Goal: Task Accomplishment & Management: Complete application form

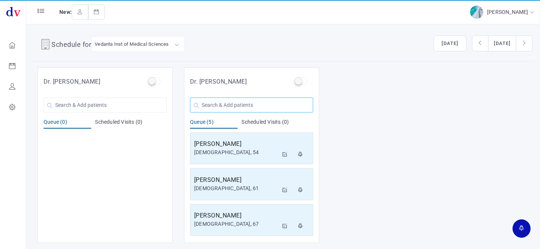
click at [236, 103] on input "text" at bounding box center [251, 105] width 123 height 15
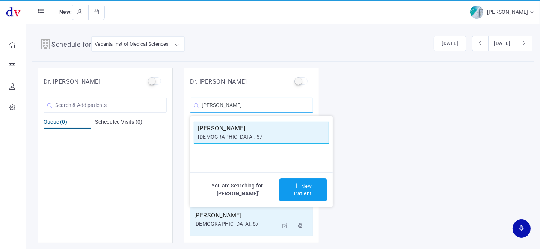
type input "[PERSON_NAME]"
click at [231, 136] on div "[DEMOGRAPHIC_DATA], 57" at bounding box center [261, 137] width 127 height 8
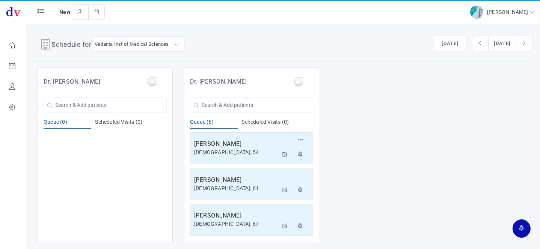
click at [231, 136] on div "[PERSON_NAME] [DEMOGRAPHIC_DATA], 54 Reschedule Cancel" at bounding box center [251, 148] width 123 height 32
click at [233, 107] on input "text" at bounding box center [251, 105] width 123 height 15
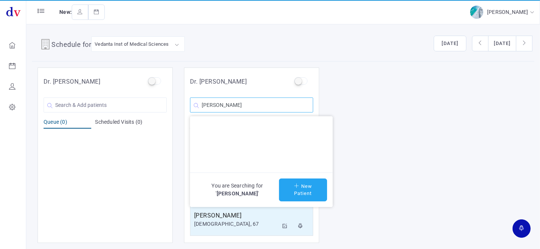
type input "[PERSON_NAME]"
click at [312, 188] on button "New Patient" at bounding box center [303, 190] width 48 height 23
type input "[PERSON_NAME]"
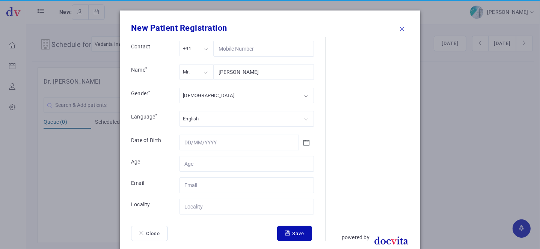
click at [189, 97] on div "[DEMOGRAPHIC_DATA]" at bounding box center [208, 95] width 51 height 9
click at [197, 74] on div "Mr." at bounding box center [196, 71] width 34 height 15
click at [195, 163] on input "Contact" at bounding box center [246, 164] width 134 height 16
type input "50"
click at [196, 206] on input "Contact" at bounding box center [246, 207] width 134 height 16
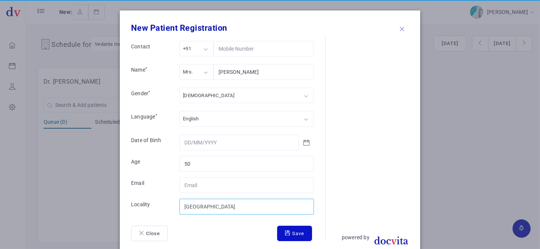
type input "[GEOGRAPHIC_DATA]"
click at [287, 232] on icon "submit" at bounding box center [288, 233] width 7 height 5
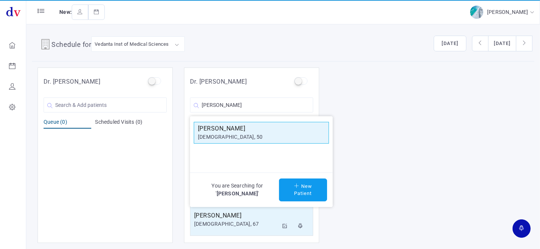
click at [238, 127] on h5 "[PERSON_NAME]" at bounding box center [261, 128] width 127 height 9
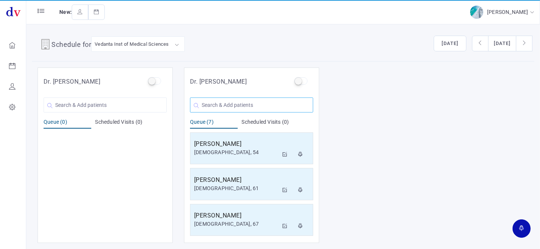
click at [240, 102] on input "text" at bounding box center [251, 105] width 123 height 15
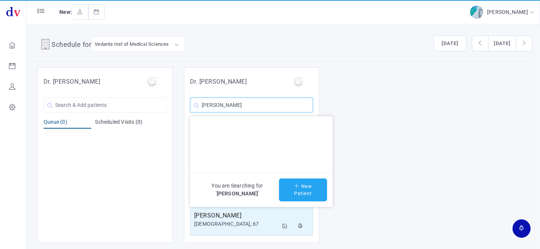
type input "[PERSON_NAME]"
click at [294, 179] on button "New Patient" at bounding box center [303, 190] width 48 height 23
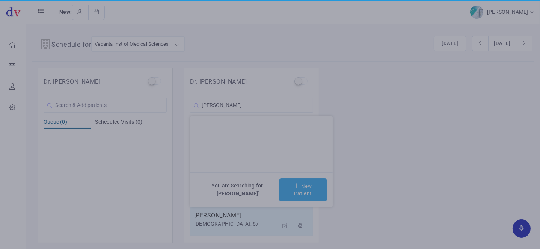
type input "[PERSON_NAME]"
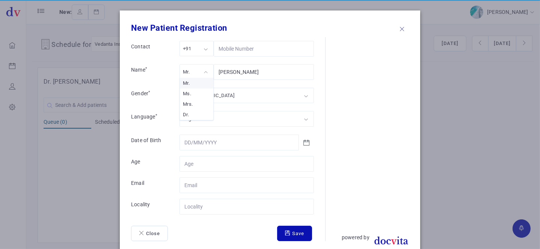
click at [197, 75] on div "Mr." at bounding box center [196, 71] width 34 height 15
click at [197, 98] on div "[DEMOGRAPHIC_DATA]" at bounding box center [246, 95] width 134 height 15
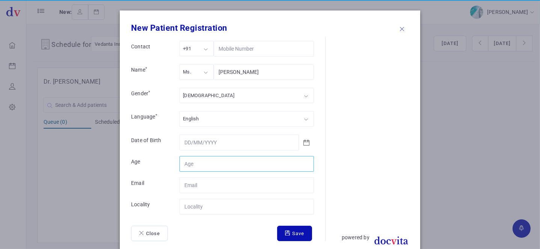
click at [203, 162] on input "Contact" at bounding box center [246, 164] width 134 height 16
type input "25"
click at [201, 208] on input "Contact" at bounding box center [246, 207] width 134 height 16
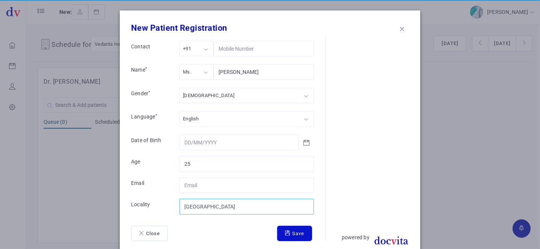
type input "[GEOGRAPHIC_DATA]"
click at [289, 233] on button "Save" at bounding box center [294, 234] width 35 height 16
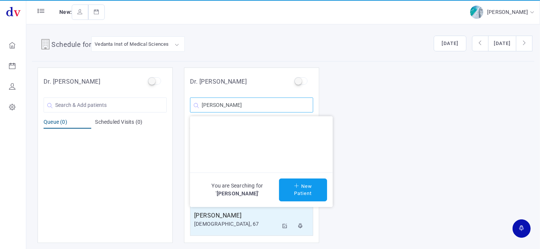
click at [263, 103] on input "[PERSON_NAME]" at bounding box center [251, 105] width 123 height 15
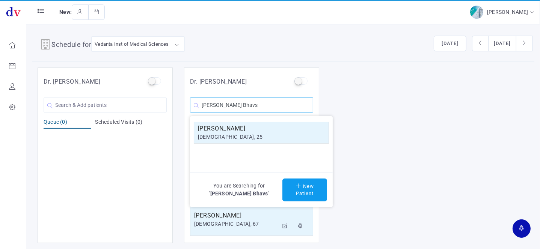
type input "[PERSON_NAME] Bhavs"
click at [253, 125] on h5 "[PERSON_NAME]" at bounding box center [261, 128] width 127 height 9
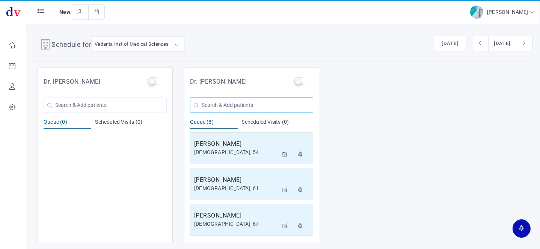
click at [244, 100] on input "text" at bounding box center [251, 105] width 123 height 15
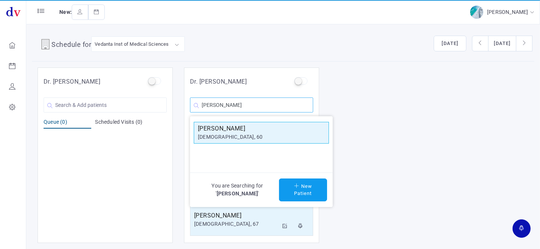
type input "[PERSON_NAME]"
click at [250, 133] on div "[DEMOGRAPHIC_DATA], 60" at bounding box center [261, 137] width 127 height 8
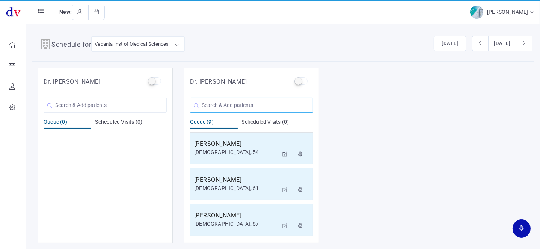
click at [233, 102] on input "text" at bounding box center [251, 105] width 123 height 15
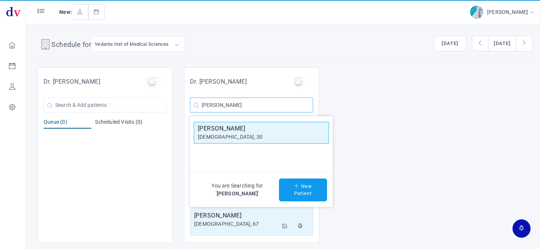
type input "[PERSON_NAME]"
click at [247, 127] on h5 "[PERSON_NAME]" at bounding box center [261, 128] width 127 height 9
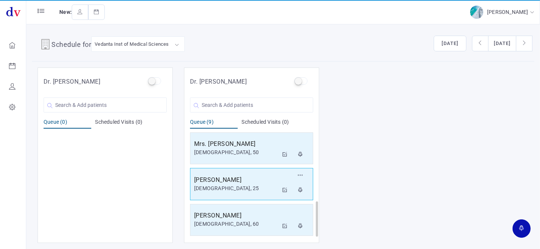
scroll to position [251, 0]
click at [243, 218] on h5 "[PERSON_NAME]" at bounding box center [236, 215] width 84 height 9
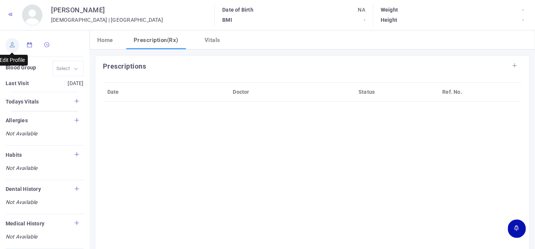
click at [12, 45] on icon at bounding box center [12, 44] width 5 height 5
type input "[PERSON_NAME]"
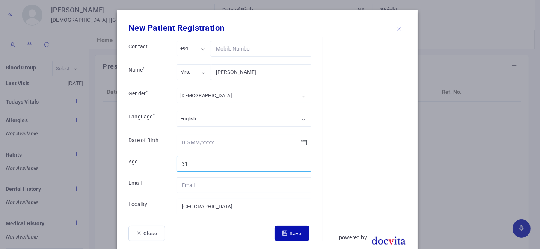
type input "31"
click at [301, 160] on input "31" at bounding box center [244, 164] width 134 height 16
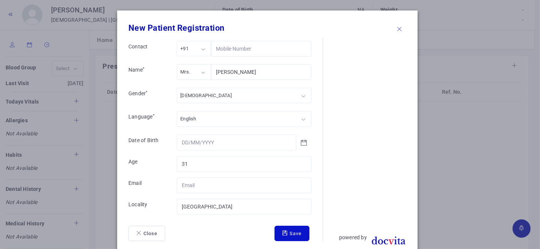
click at [292, 233] on button "Save" at bounding box center [291, 234] width 35 height 16
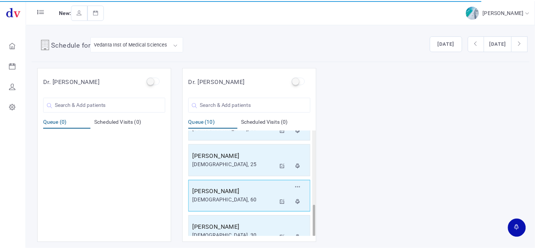
scroll to position [251, 0]
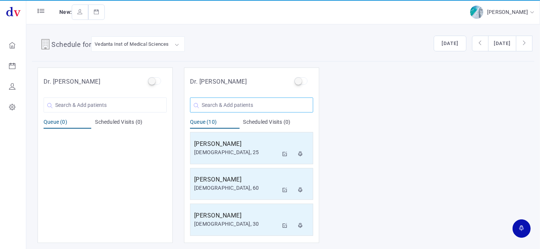
click at [229, 105] on input "text" at bounding box center [251, 105] width 123 height 15
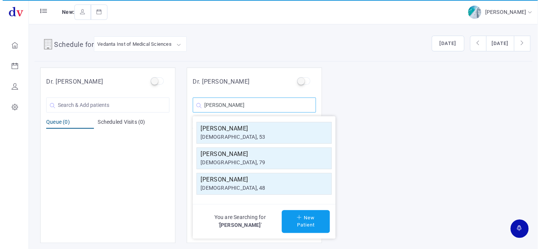
scroll to position [0, 0]
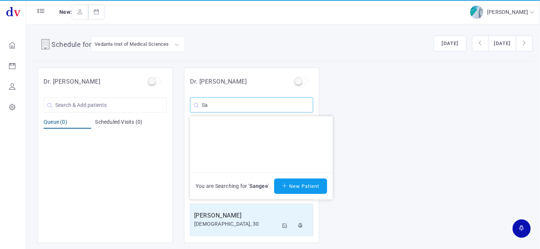
type input "S"
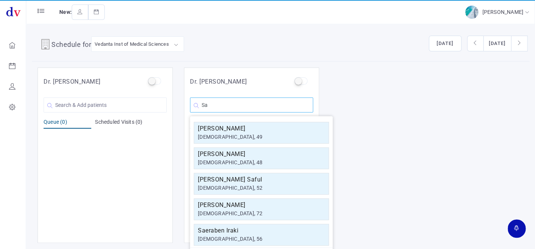
type input "S"
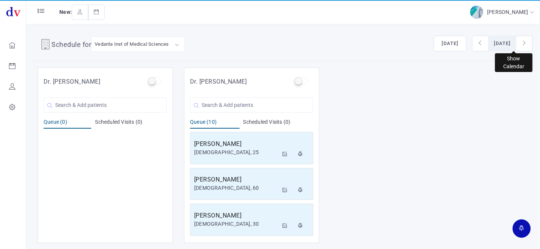
click at [490, 44] on button "[DATE]" at bounding box center [502, 44] width 28 height 16
select select "9"
select select "2025"
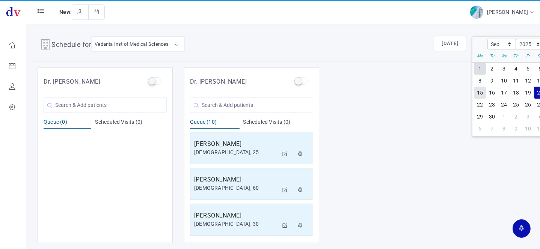
click at [474, 93] on div "15" at bounding box center [480, 93] width 12 height 12
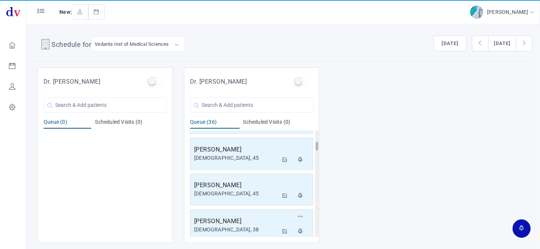
scroll to position [136, 0]
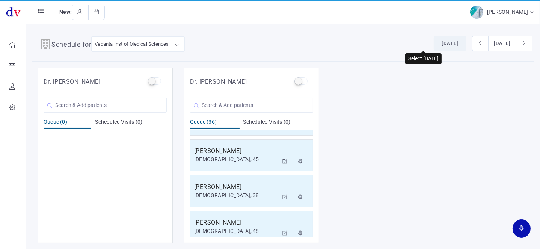
click at [433, 43] on button "[DATE]" at bounding box center [449, 44] width 33 height 16
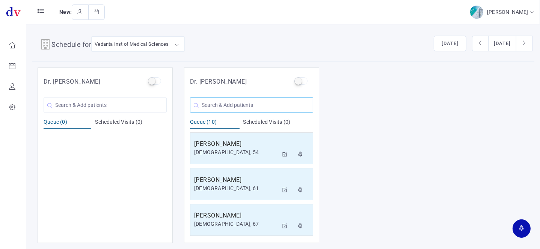
click at [265, 105] on input "text" at bounding box center [251, 105] width 123 height 15
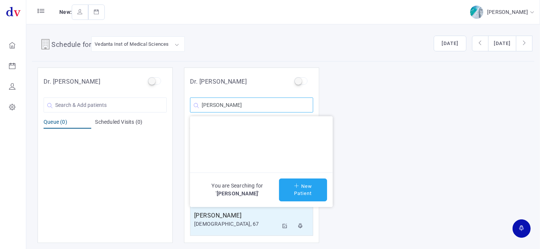
type input "[PERSON_NAME]"
click at [299, 185] on button "New Patient" at bounding box center [303, 190] width 48 height 23
type input "[PERSON_NAME]"
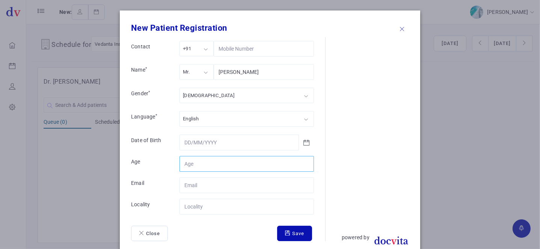
click at [207, 162] on input "Contact" at bounding box center [246, 164] width 134 height 16
type input "53"
click at [202, 75] on div "Mr." at bounding box center [196, 71] width 34 height 15
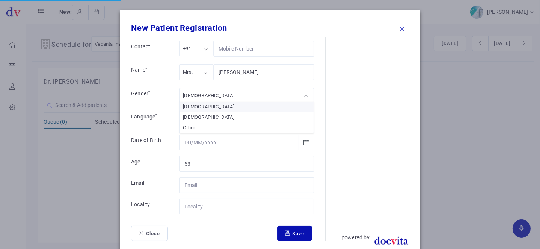
click at [208, 96] on div "[DEMOGRAPHIC_DATA]" at bounding box center [246, 95] width 134 height 15
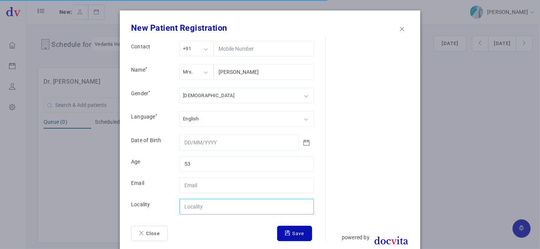
click at [215, 208] on input "Contact" at bounding box center [246, 207] width 134 height 16
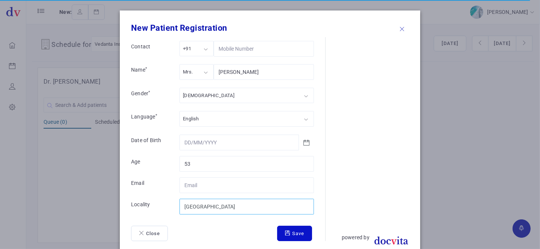
type input "[GEOGRAPHIC_DATA]"
click at [286, 231] on icon "submit" at bounding box center [288, 233] width 7 height 5
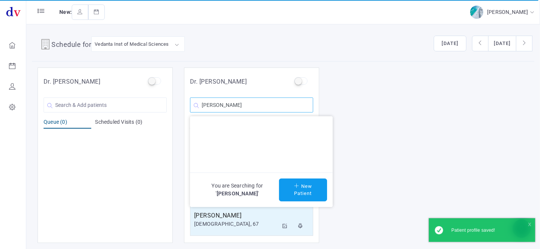
click at [277, 108] on input "[PERSON_NAME]" at bounding box center [251, 105] width 123 height 15
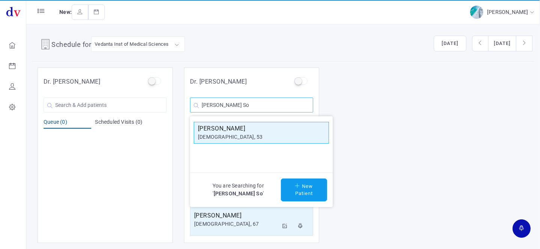
type input "[PERSON_NAME] So"
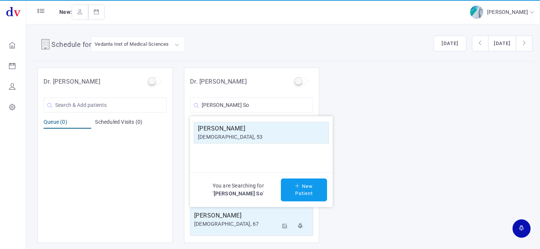
drag, startPoint x: 236, startPoint y: 136, endPoint x: 282, endPoint y: 131, distance: 45.7
click at [236, 136] on div "[DEMOGRAPHIC_DATA], 53" at bounding box center [261, 137] width 127 height 8
